Goal: Use online tool/utility

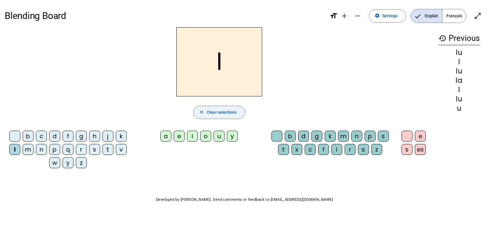
click at [210, 115] on span "Clear selections" at bounding box center [222, 112] width 30 height 7
click at [447, 15] on span "Français" at bounding box center [454, 15] width 24 height 13
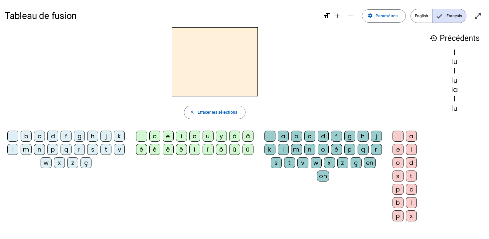
click at [231, 86] on h2 at bounding box center [215, 61] width 86 height 69
click at [225, 109] on span "Effacer les sélections" at bounding box center [217, 112] width 40 height 7
click at [195, 137] on div "o" at bounding box center [194, 136] width 11 height 11
click at [149, 145] on letter-bubble "é" at bounding box center [155, 150] width 13 height 13
click at [239, 110] on span "button" at bounding box center [214, 112] width 61 height 16
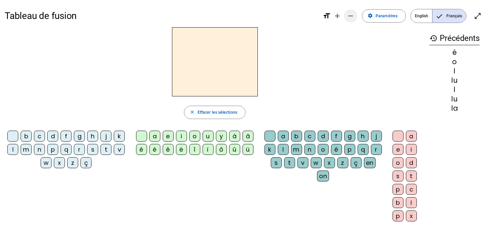
click at [355, 15] on span "Diminuer la taille de la police" at bounding box center [350, 16] width 16 height 16
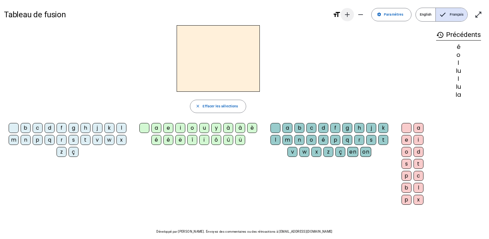
click at [347, 15] on mat-icon "add" at bounding box center [347, 15] width 8 height 8
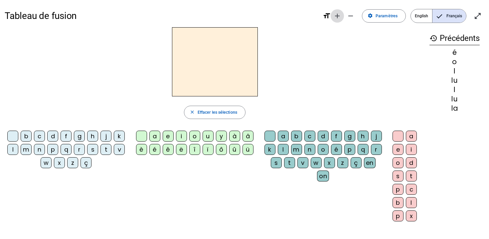
click at [347, 15] on mat-icon "remove" at bounding box center [350, 16] width 8 height 8
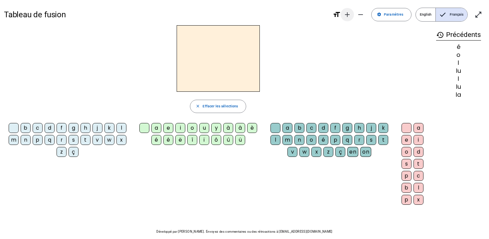
click at [347, 15] on mat-icon "add" at bounding box center [347, 15] width 8 height 8
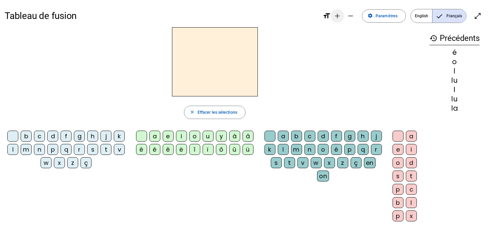
click at [347, 15] on mat-icon "remove" at bounding box center [350, 16] width 8 height 8
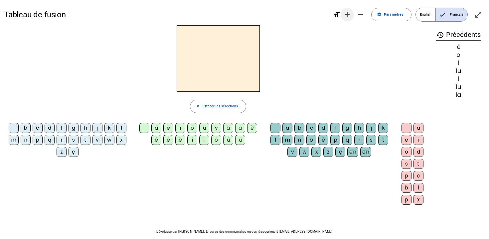
click at [347, 15] on mat-icon "add" at bounding box center [347, 15] width 8 height 8
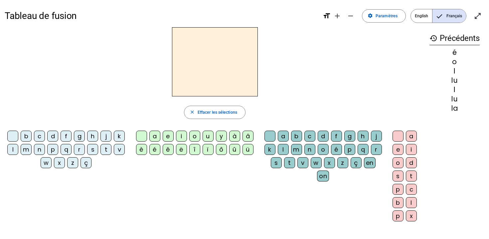
click at [328, 16] on mat-icon "format_size" at bounding box center [326, 16] width 8 height 8
click at [472, 13] on span "Entrer en plein écran" at bounding box center [477, 16] width 16 height 16
